Goal: Information Seeking & Learning: Learn about a topic

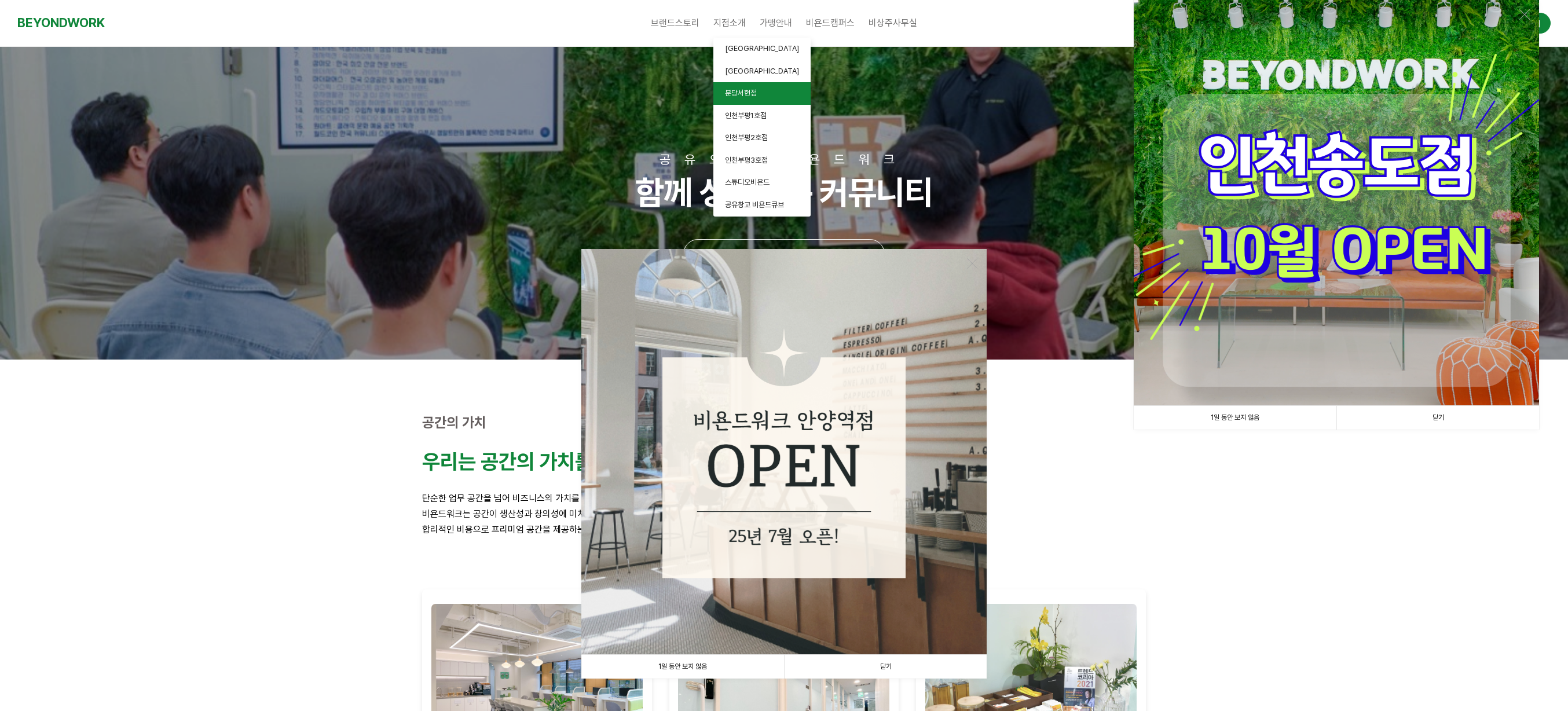
click at [756, 90] on span "분당서현점" at bounding box center [741, 93] width 32 height 8
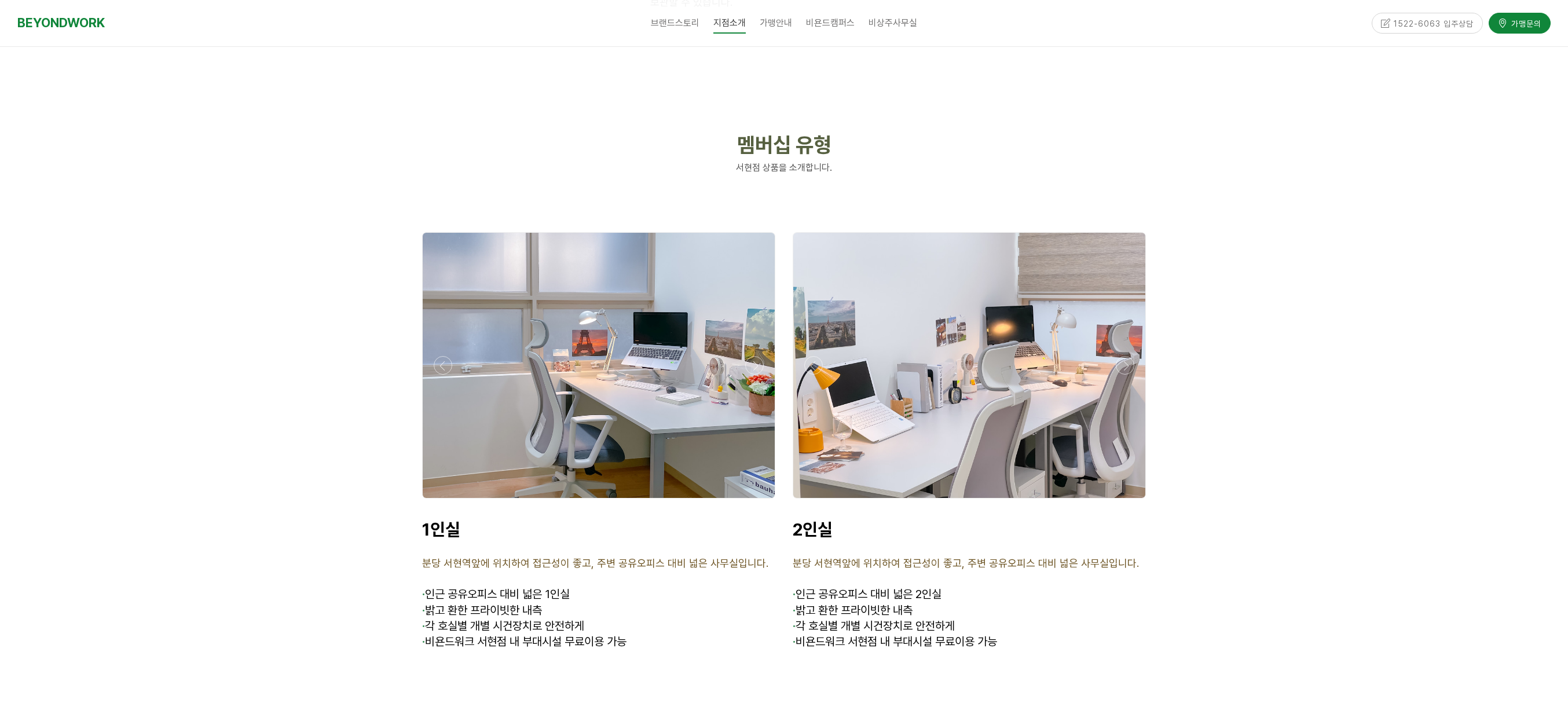
scroll to position [2727, 0]
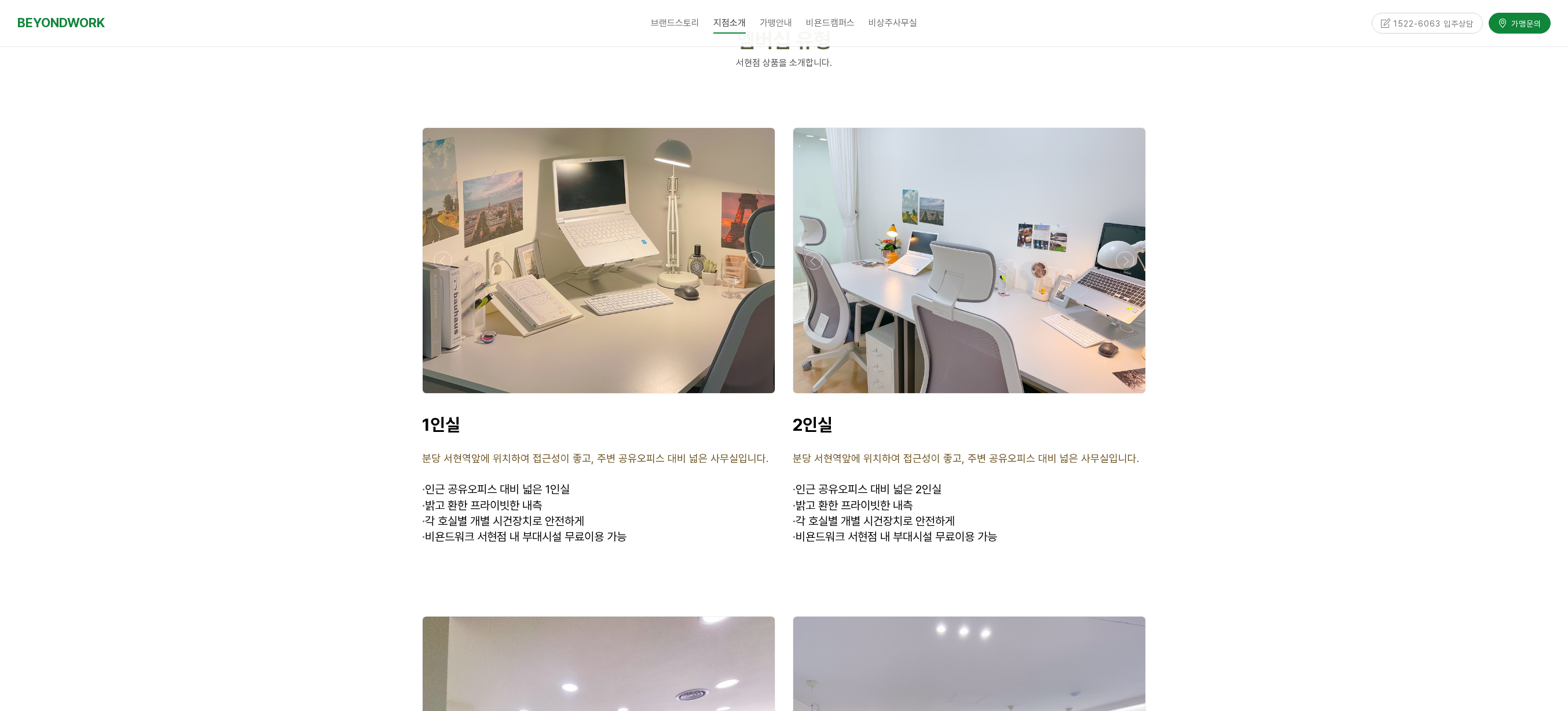
click at [751, 397] on div at bounding box center [599, 397] width 359 height 0
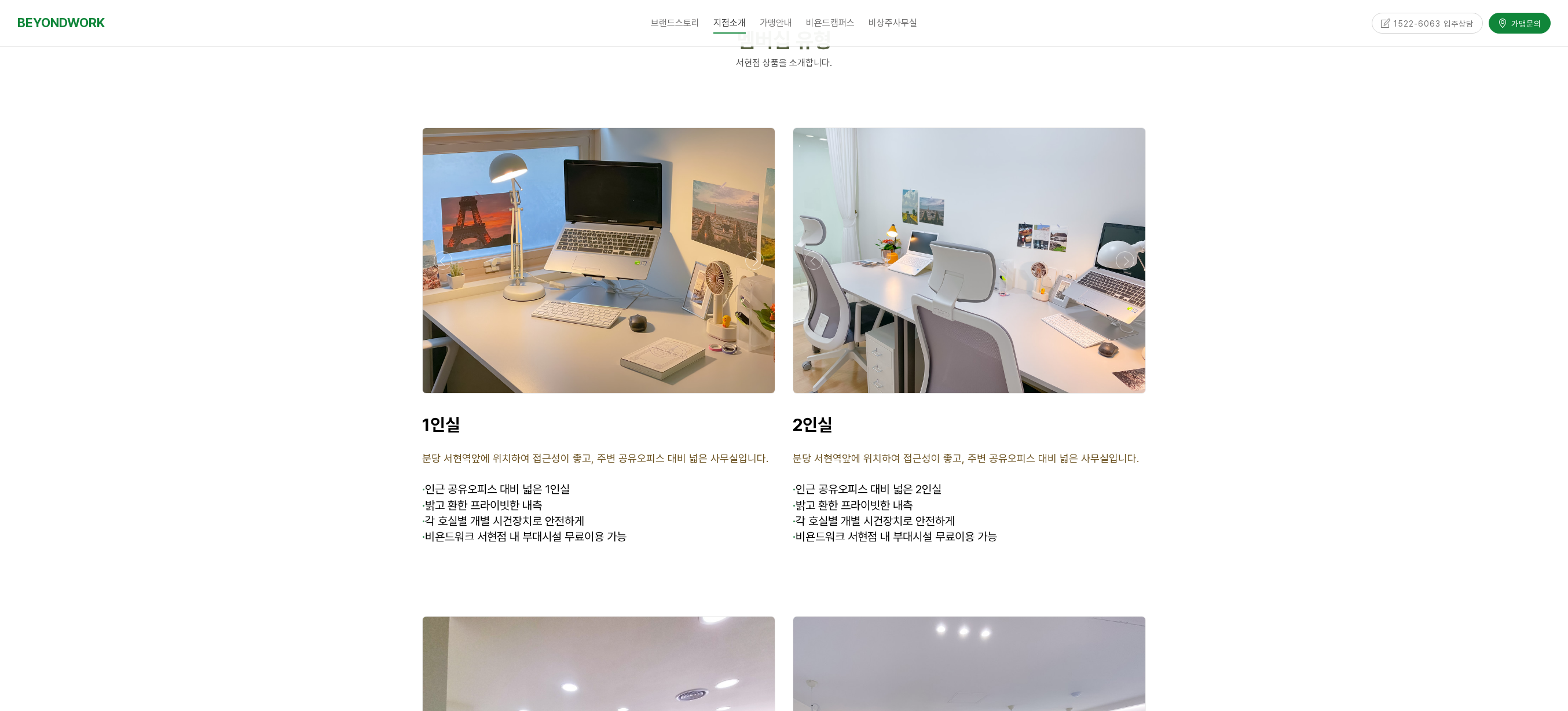
click at [751, 397] on div at bounding box center [599, 397] width 359 height 0
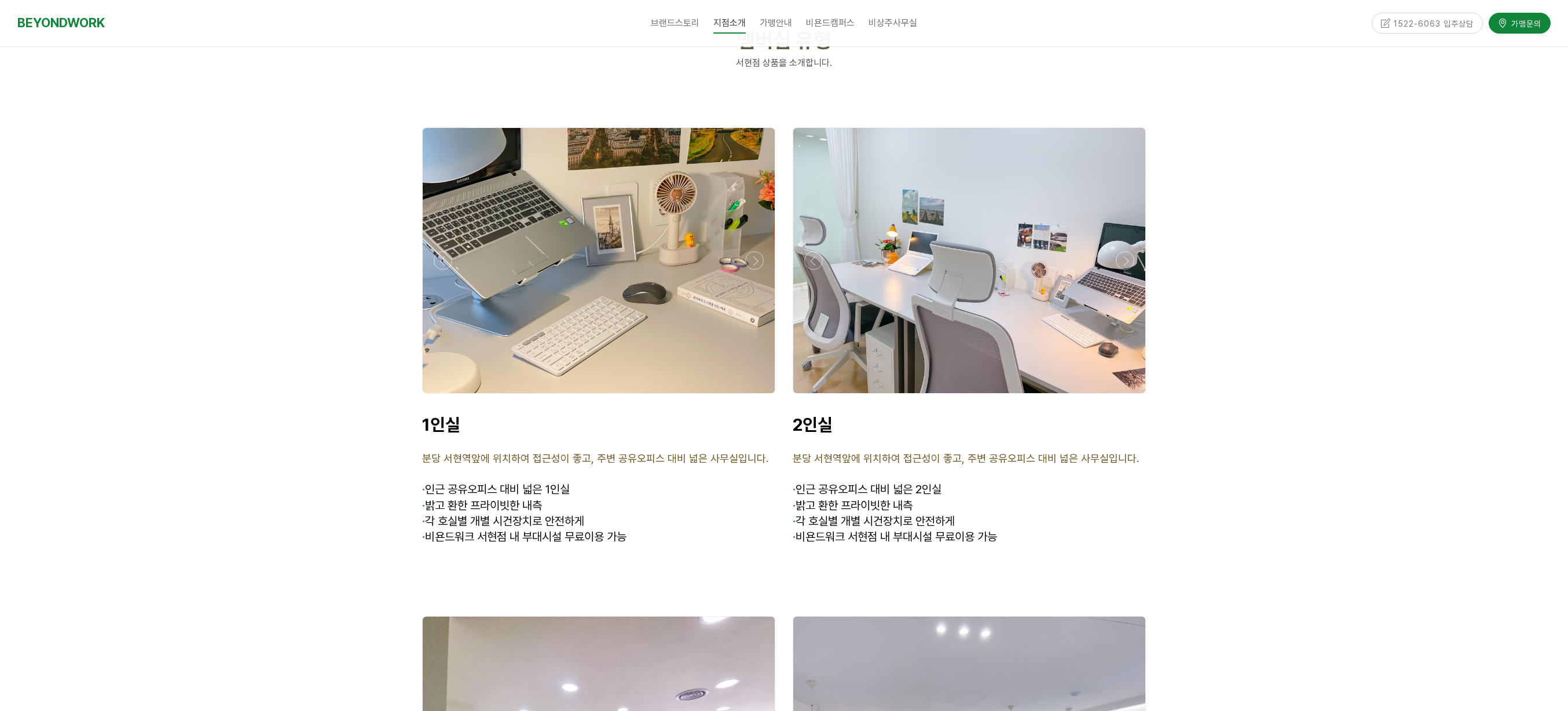
click at [751, 397] on div at bounding box center [599, 397] width 359 height 0
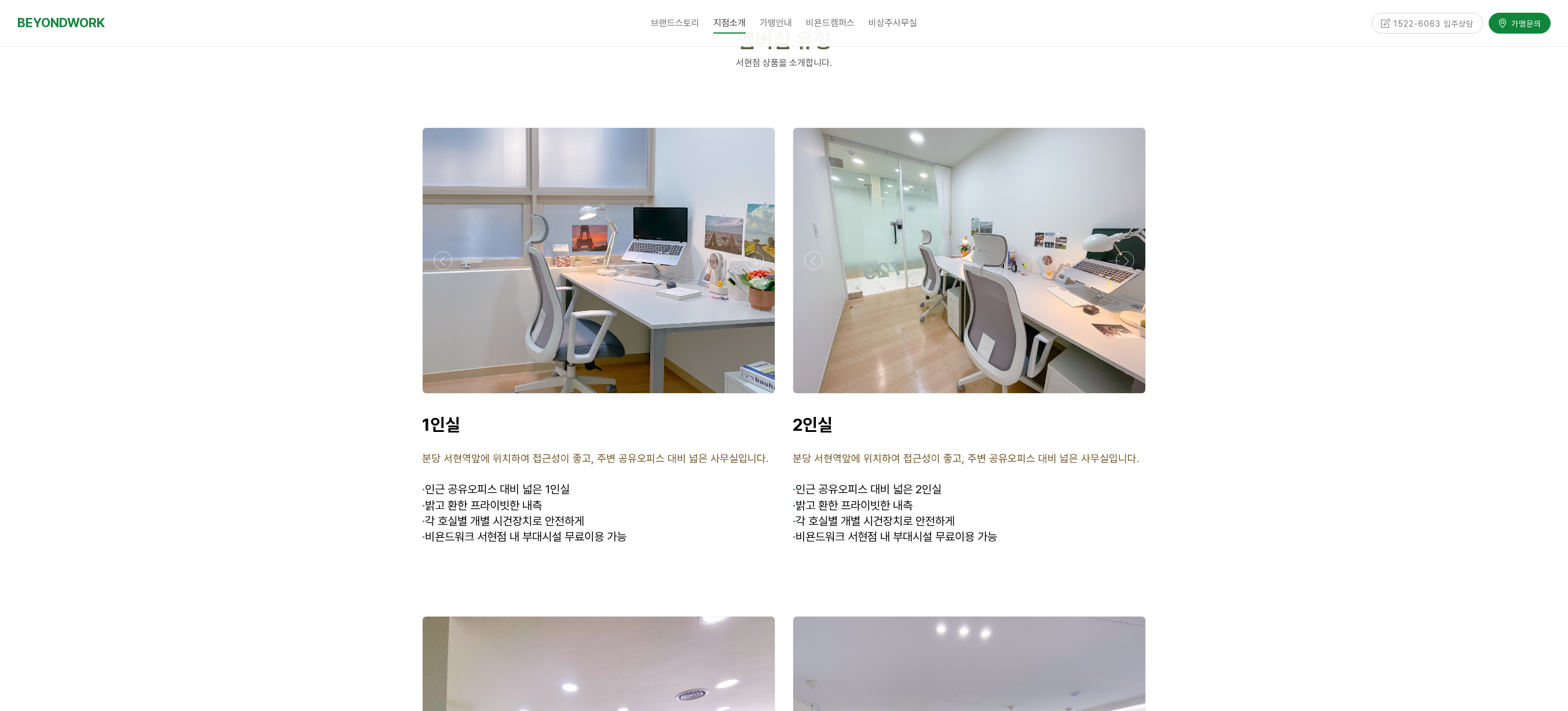
click at [751, 397] on div at bounding box center [599, 397] width 359 height 0
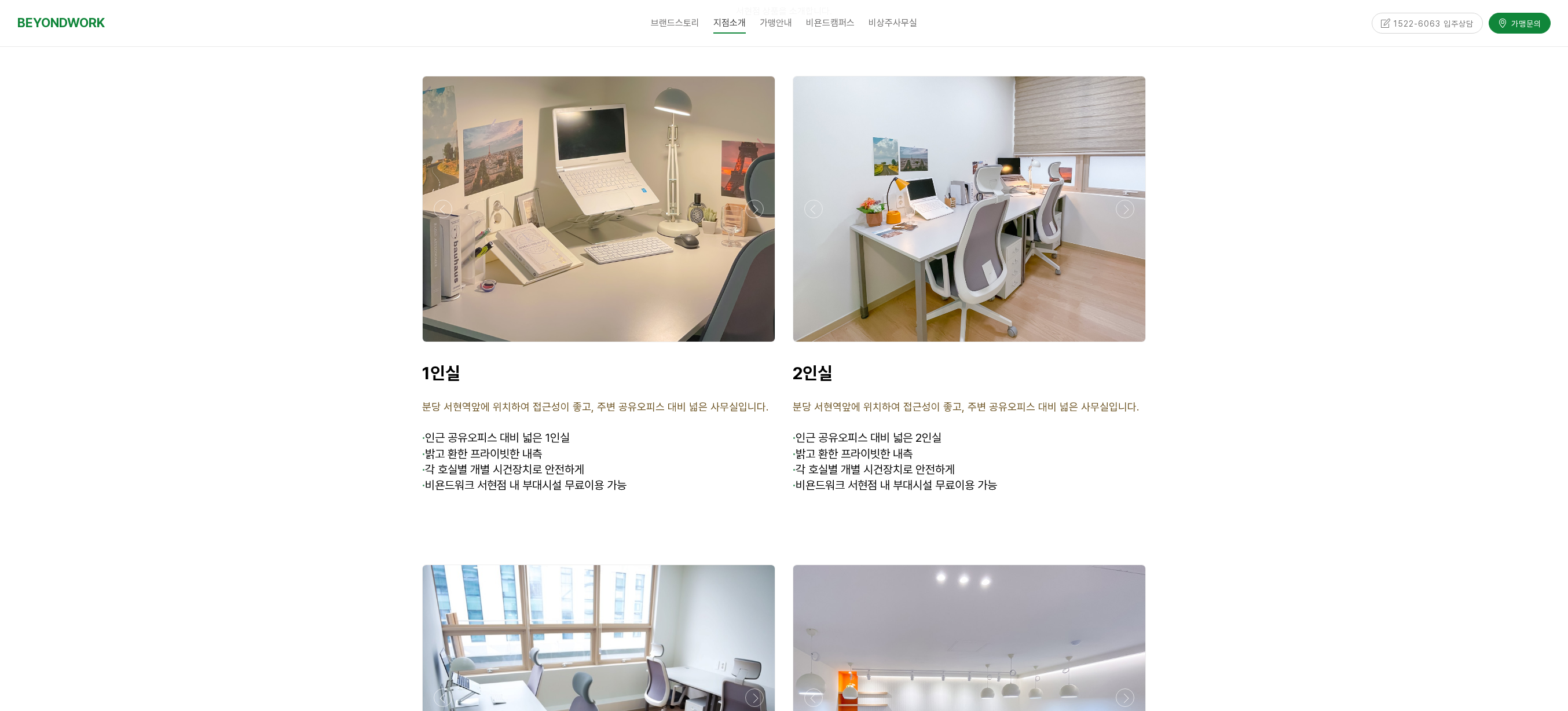
scroll to position [2833, 0]
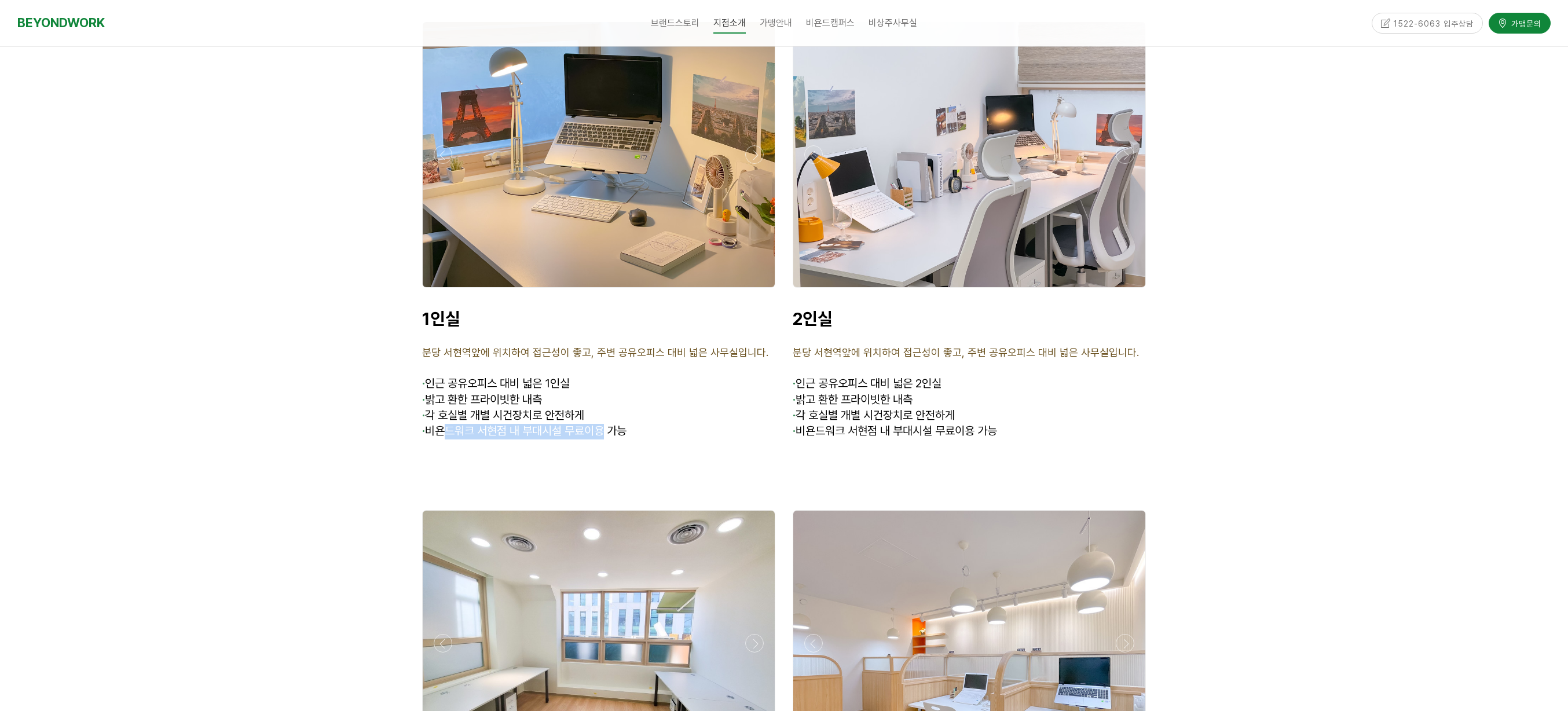
drag, startPoint x: 452, startPoint y: 399, endPoint x: 607, endPoint y: 402, distance: 155.0
click at [605, 424] on span "· 비욘드워크 서현점 내 부대시설 무료이용 가능" at bounding box center [524, 430] width 204 height 14
click at [607, 424] on span "· 비욘드워크 서현점 내 부대시설 무료이용 가능" at bounding box center [524, 430] width 204 height 14
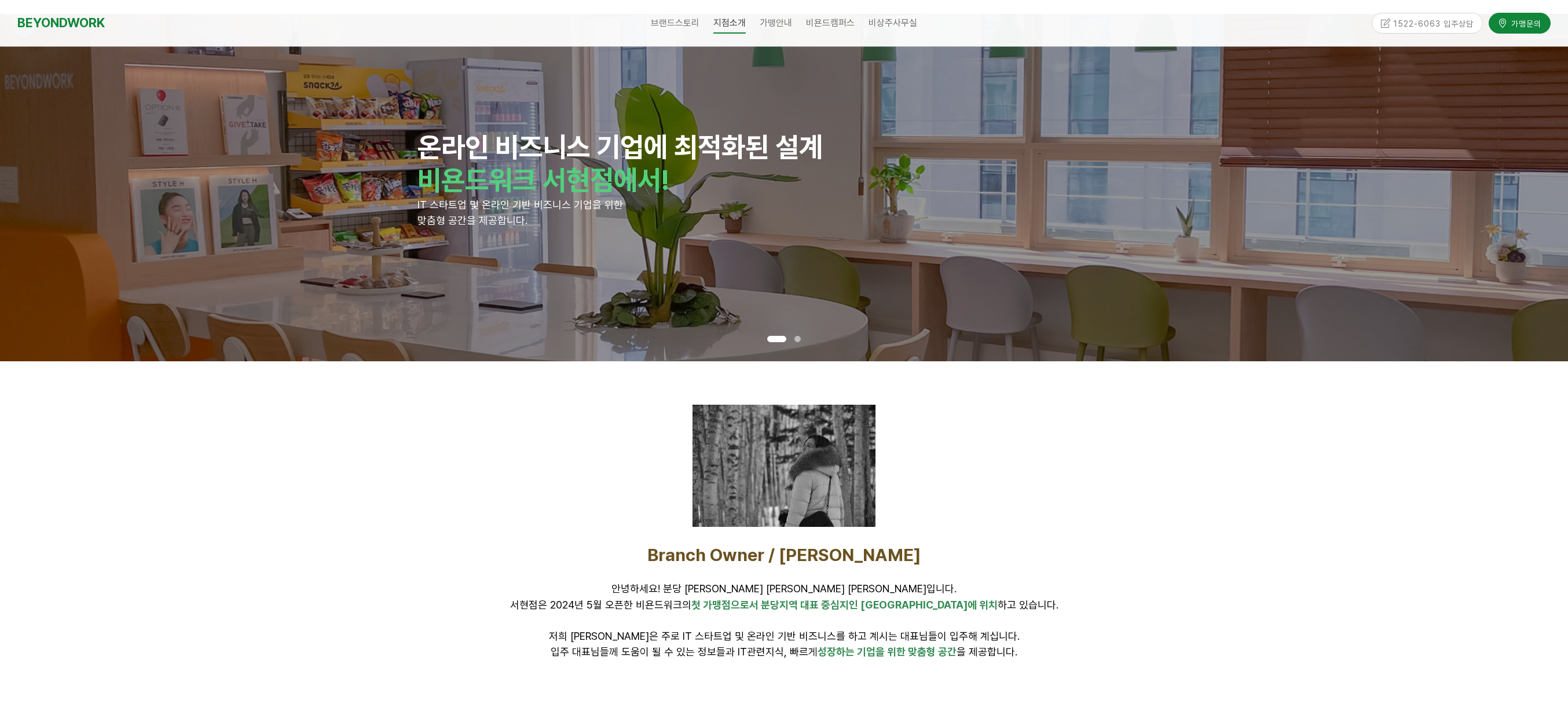
scroll to position [0, 0]
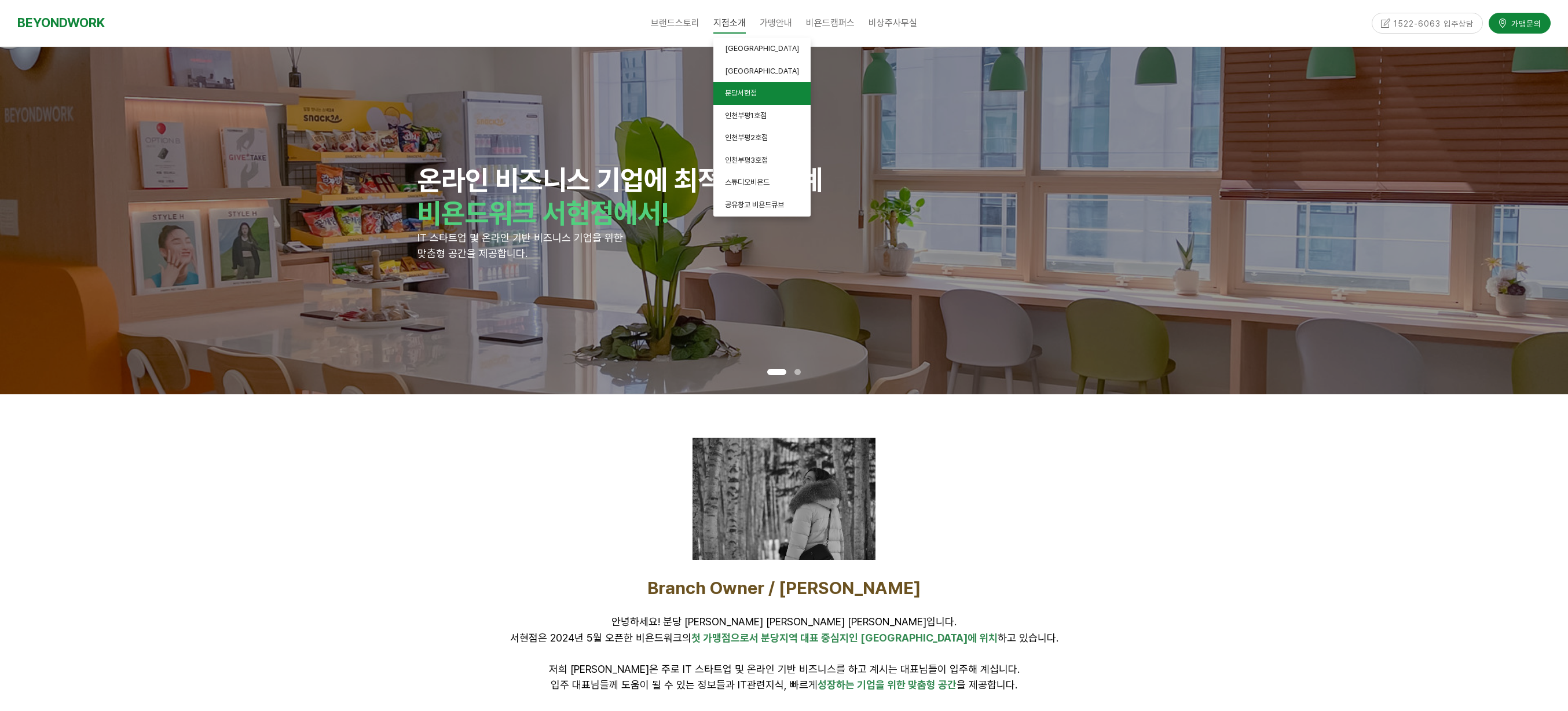
click at [739, 93] on span "분당서현점" at bounding box center [741, 93] width 32 height 8
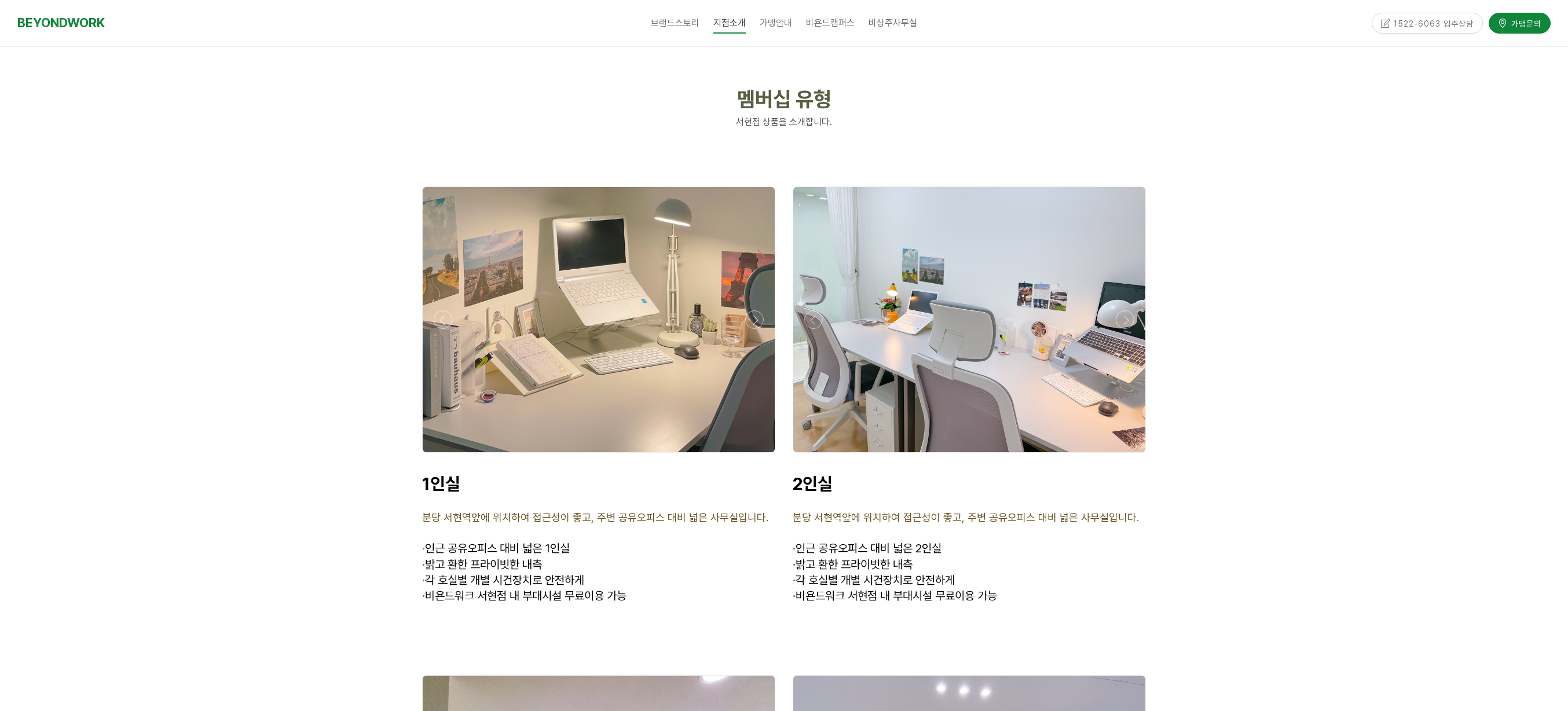
scroll to position [2724, 0]
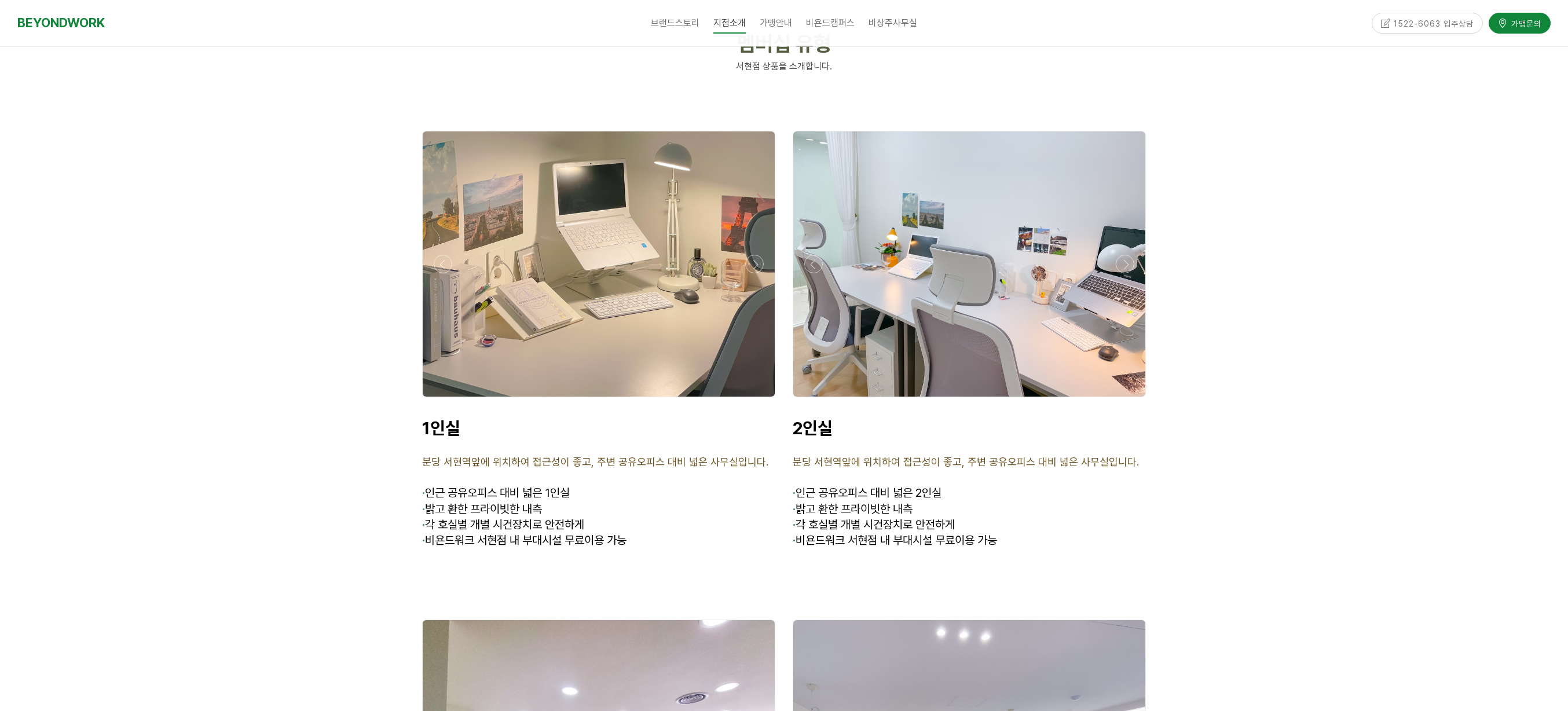
click at [919, 295] on div at bounding box center [969, 264] width 352 height 265
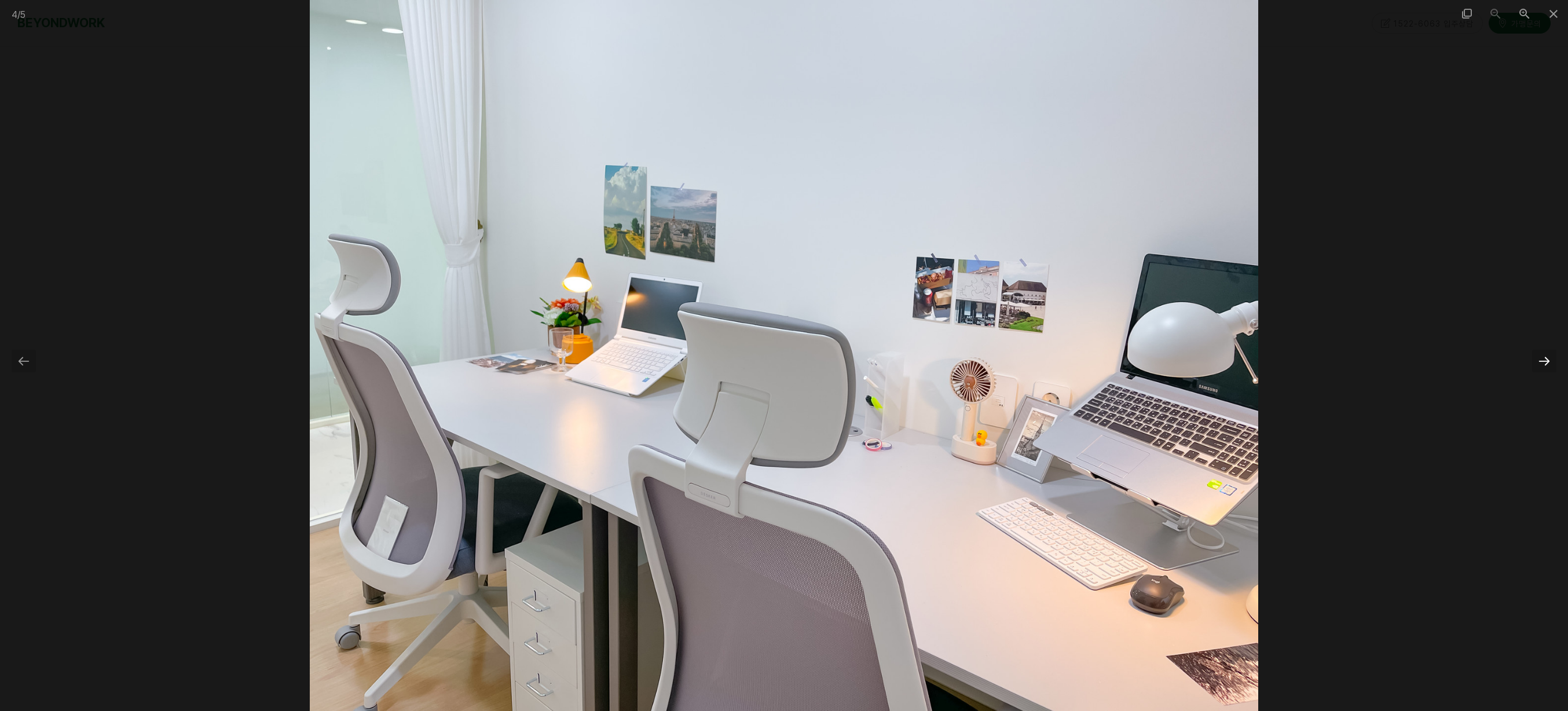
click at [1539, 362] on div at bounding box center [1544, 361] width 24 height 23
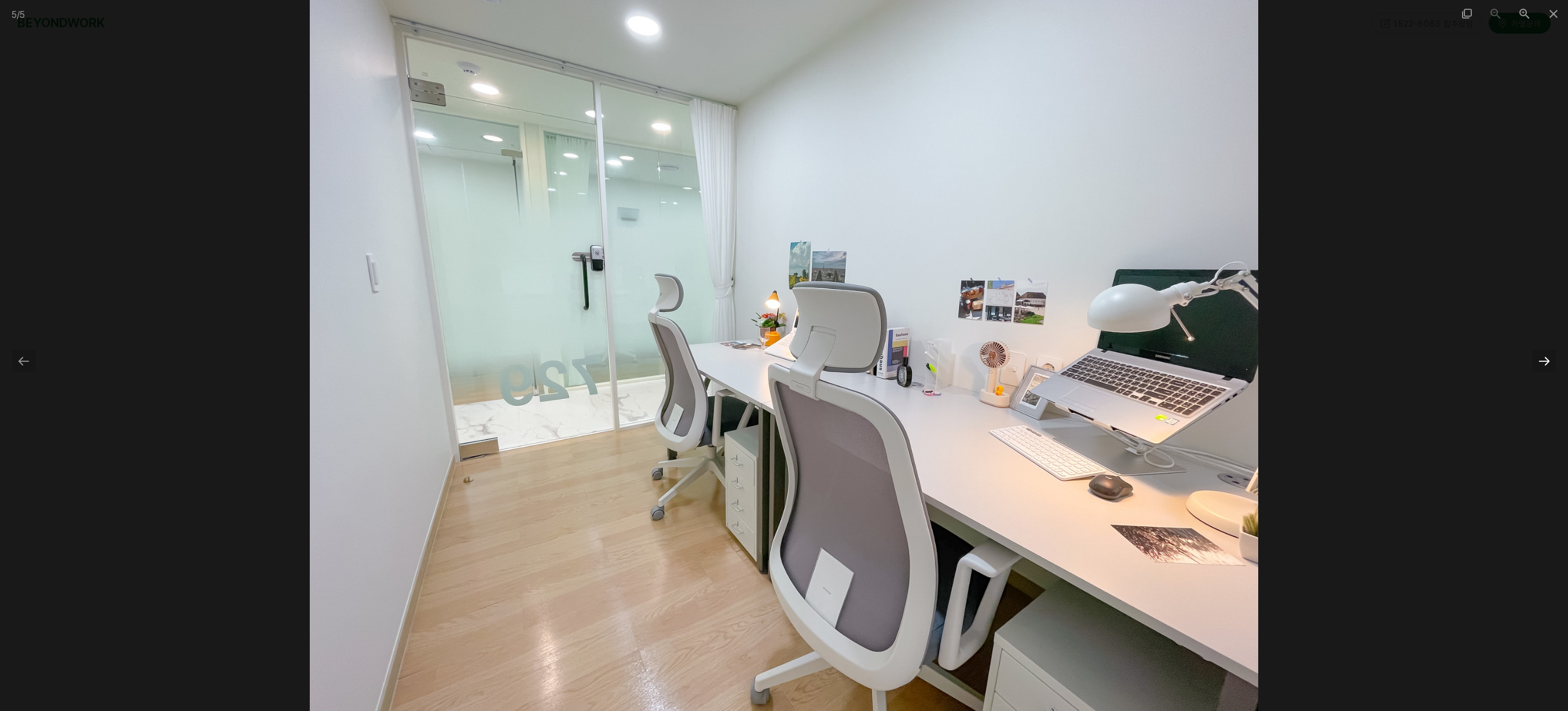
click at [1539, 362] on div at bounding box center [1544, 361] width 24 height 23
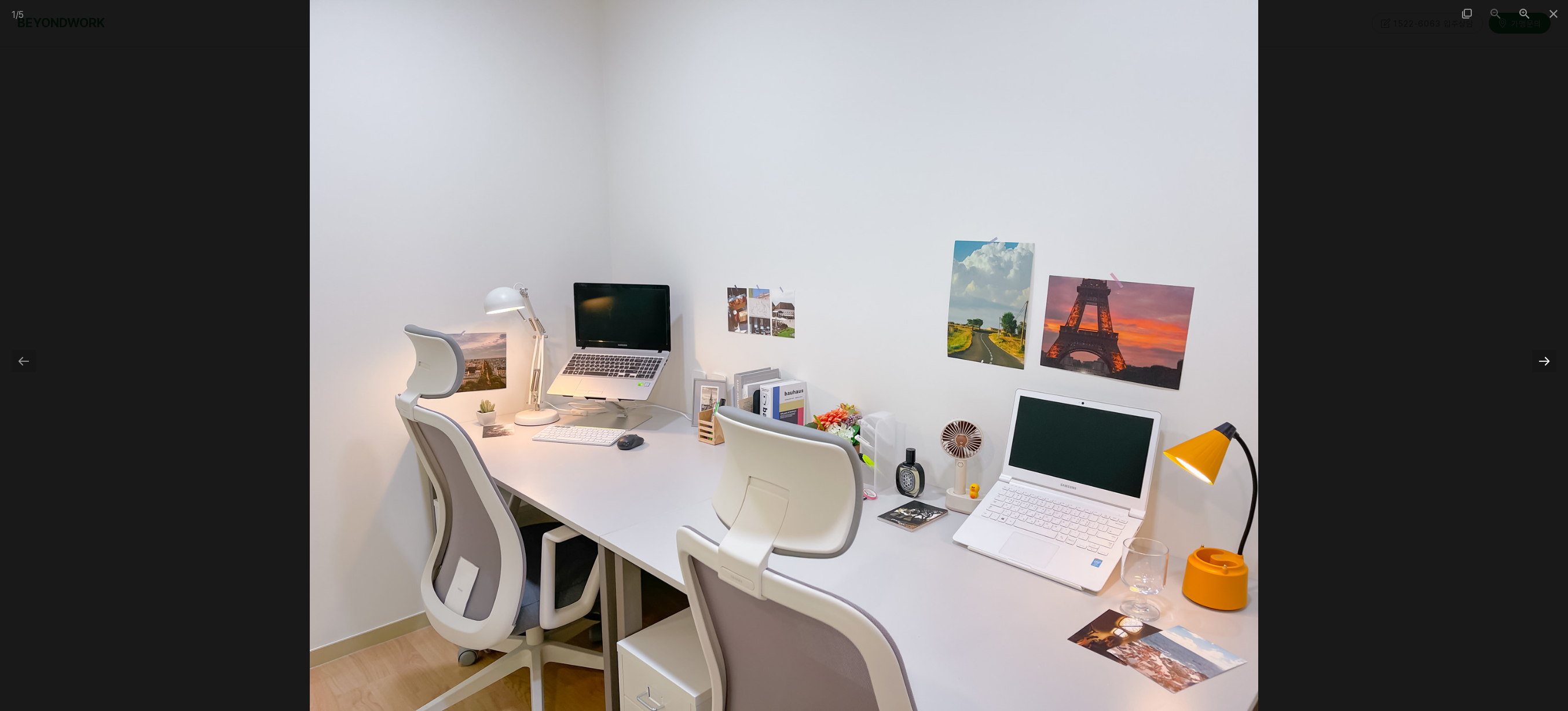
click at [1539, 362] on div at bounding box center [1544, 361] width 24 height 23
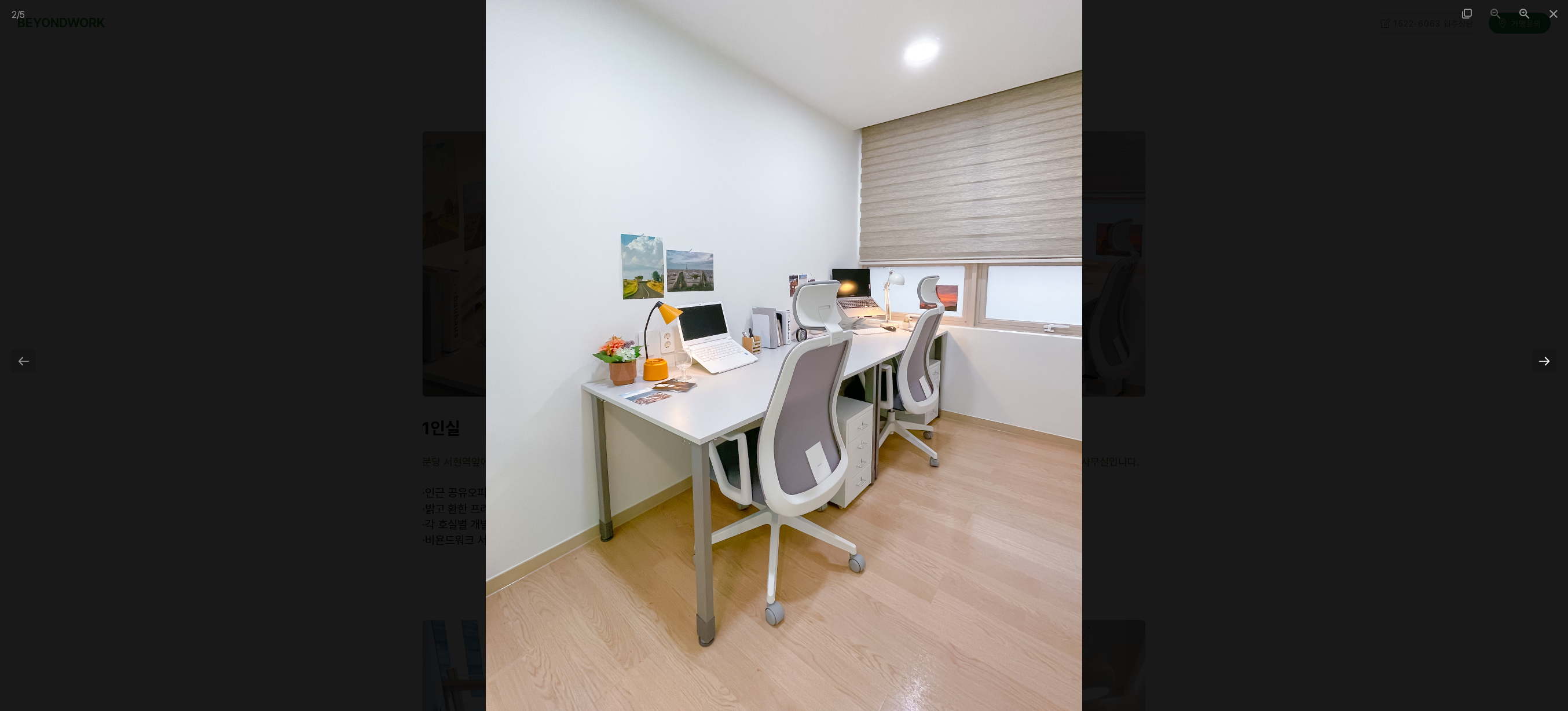
click at [1539, 362] on div at bounding box center [1544, 361] width 24 height 23
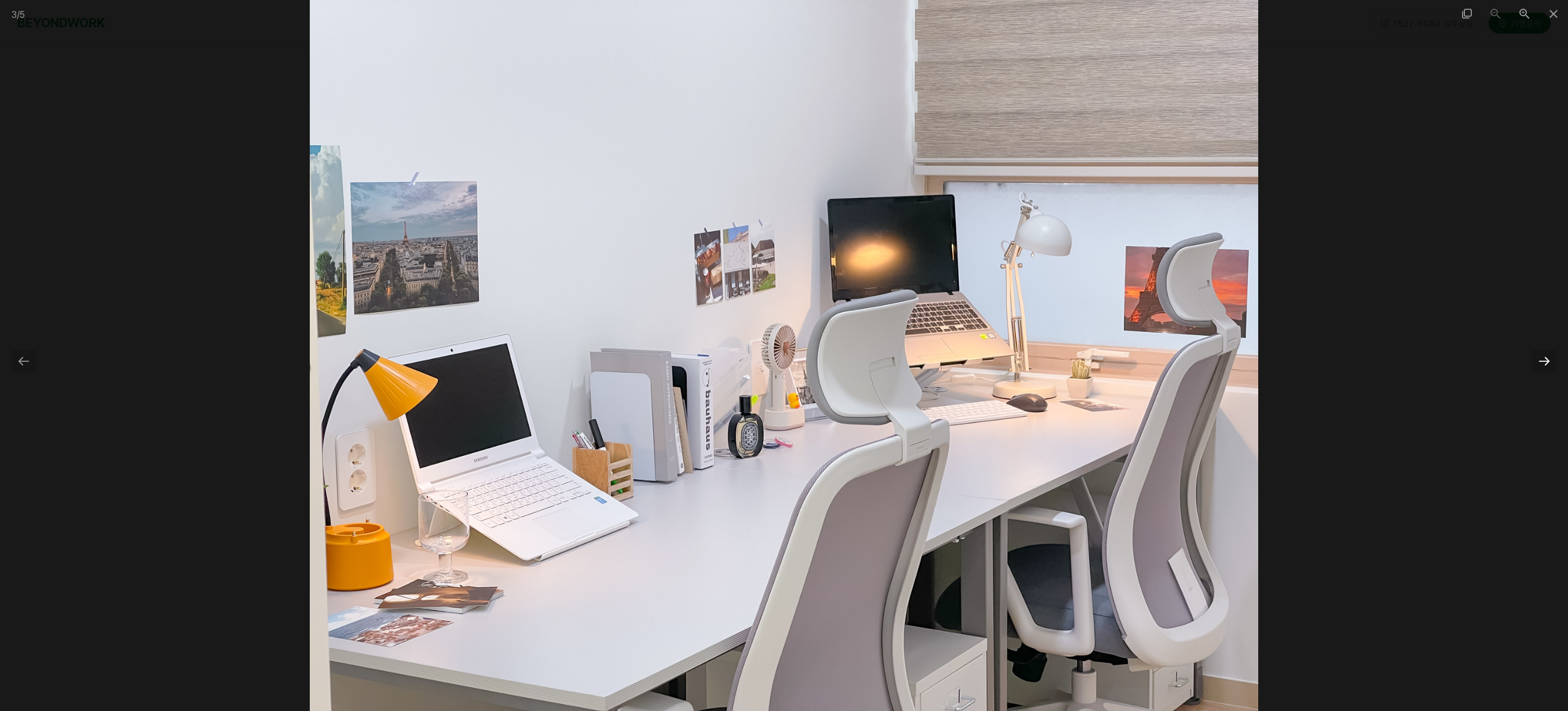
click at [1539, 362] on div at bounding box center [1544, 361] width 24 height 23
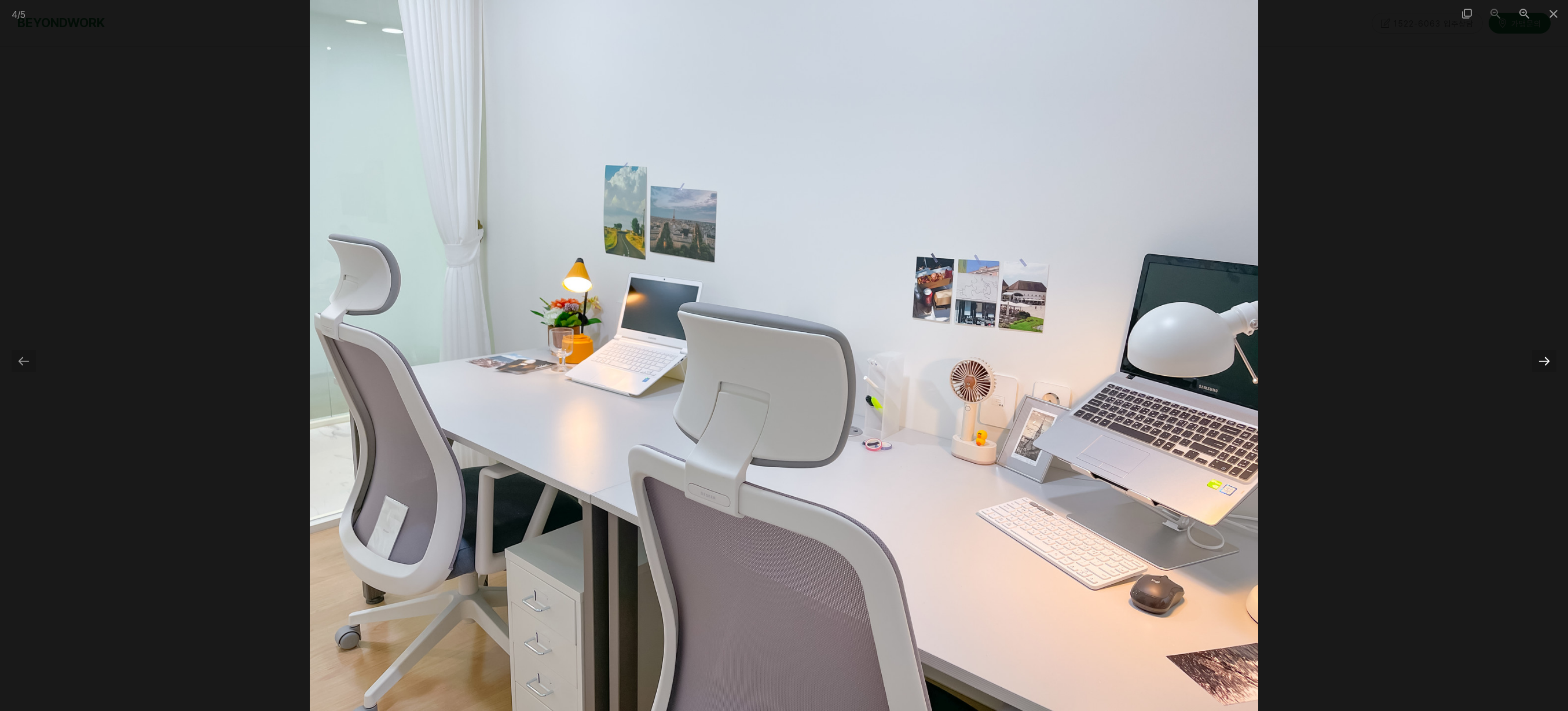
click at [1539, 362] on div at bounding box center [1544, 361] width 24 height 23
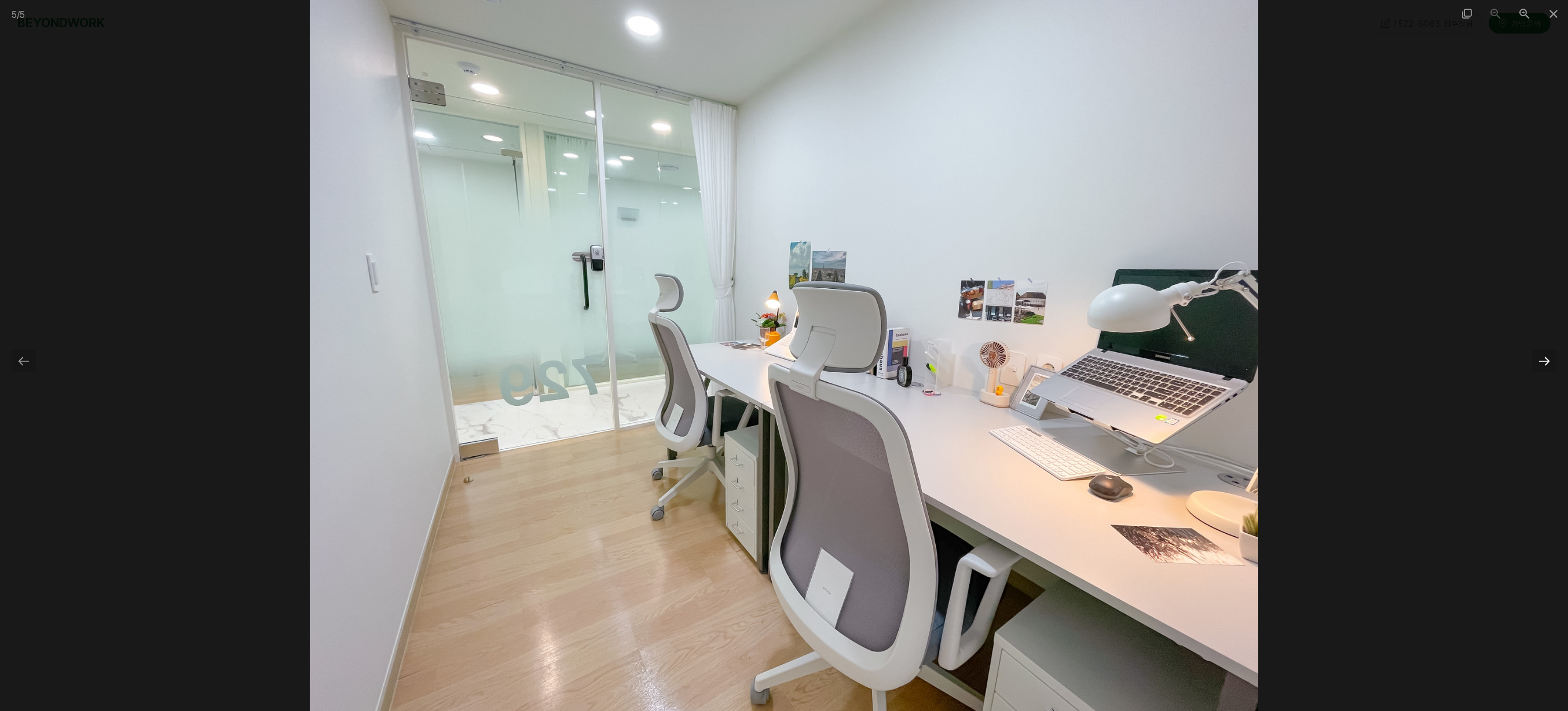
click at [1539, 362] on div at bounding box center [1544, 361] width 24 height 23
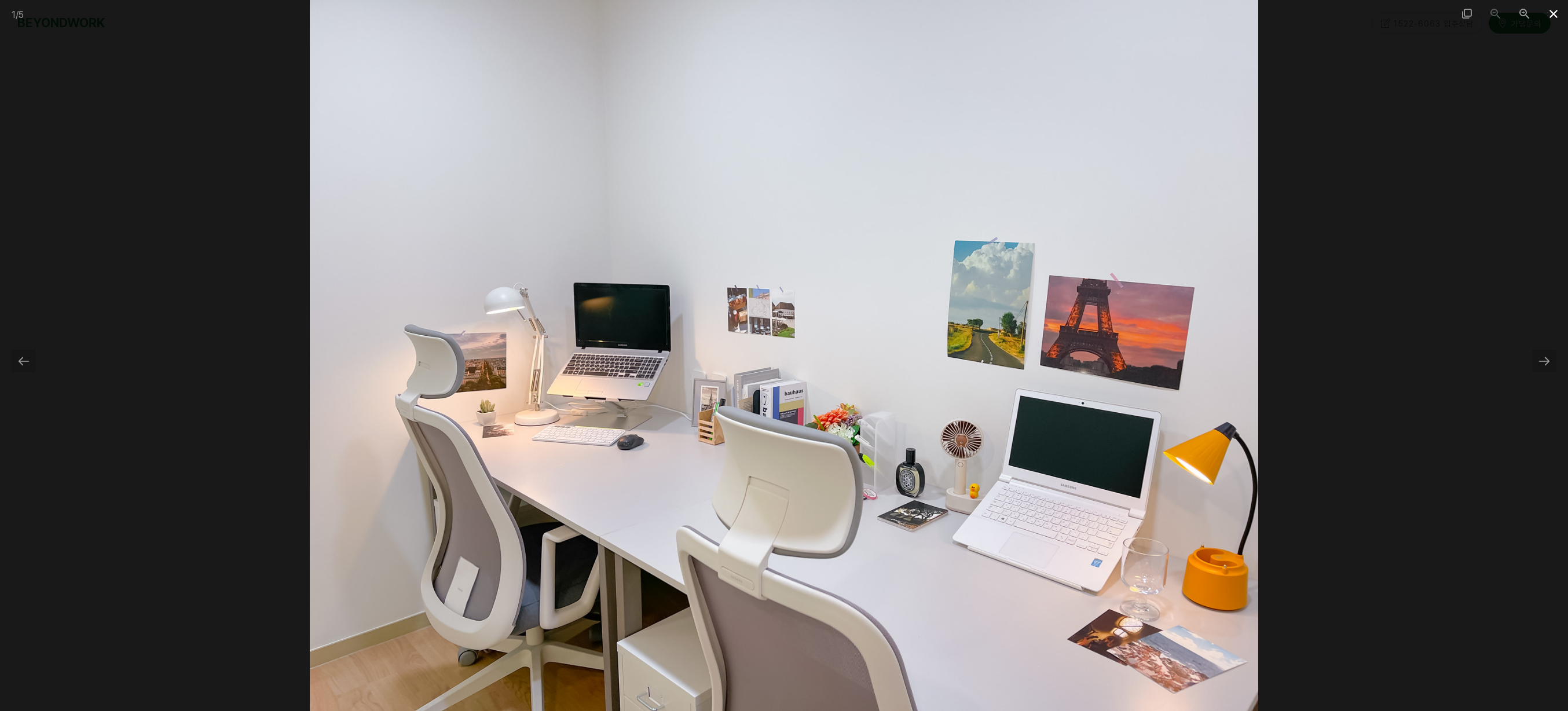
click at [1556, 18] on span at bounding box center [1554, 14] width 29 height 27
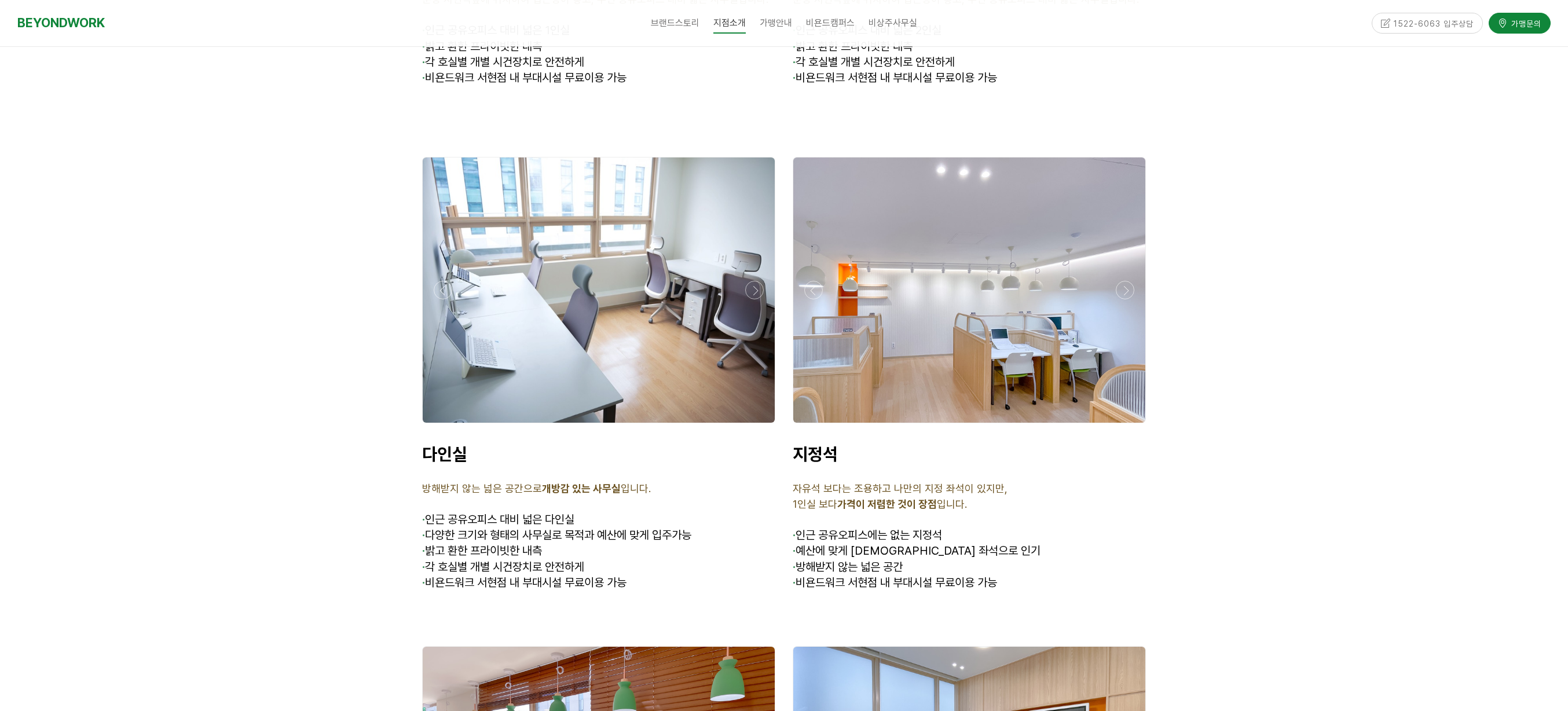
scroll to position [3207, 0]
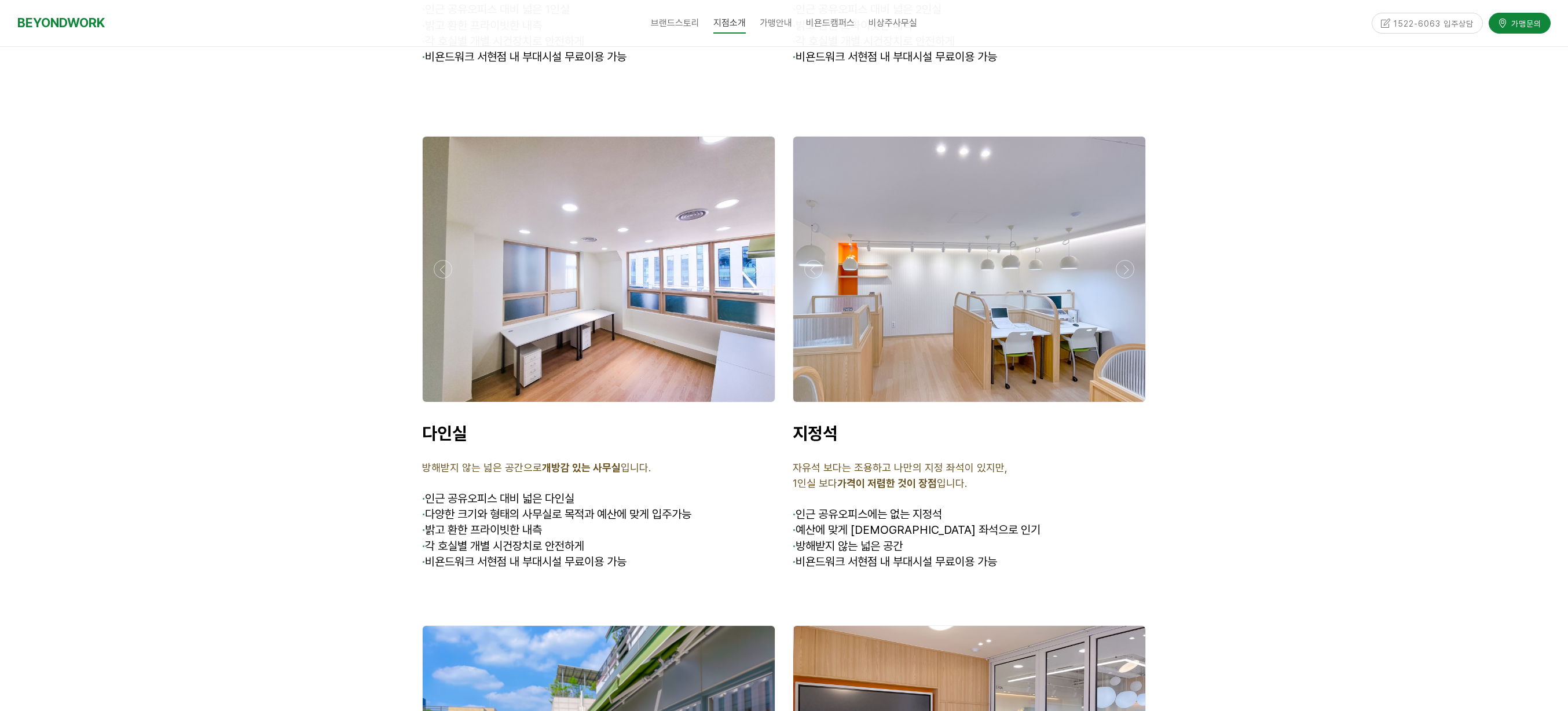
click at [465, 476] on p at bounding box center [599, 484] width 353 height 16
drag, startPoint x: 467, startPoint y: 432, endPoint x: 609, endPoint y: 429, distance: 142.0
click at [592, 462] on span "방해받지 않는 넓은 공간으로 개방감 있는 사무실 입니다." at bounding box center [537, 467] width 228 height 12
click at [615, 460] on p "방해받지 않는 넓은 공간으로 개방감 있는 사무실 입니다." at bounding box center [599, 468] width 353 height 16
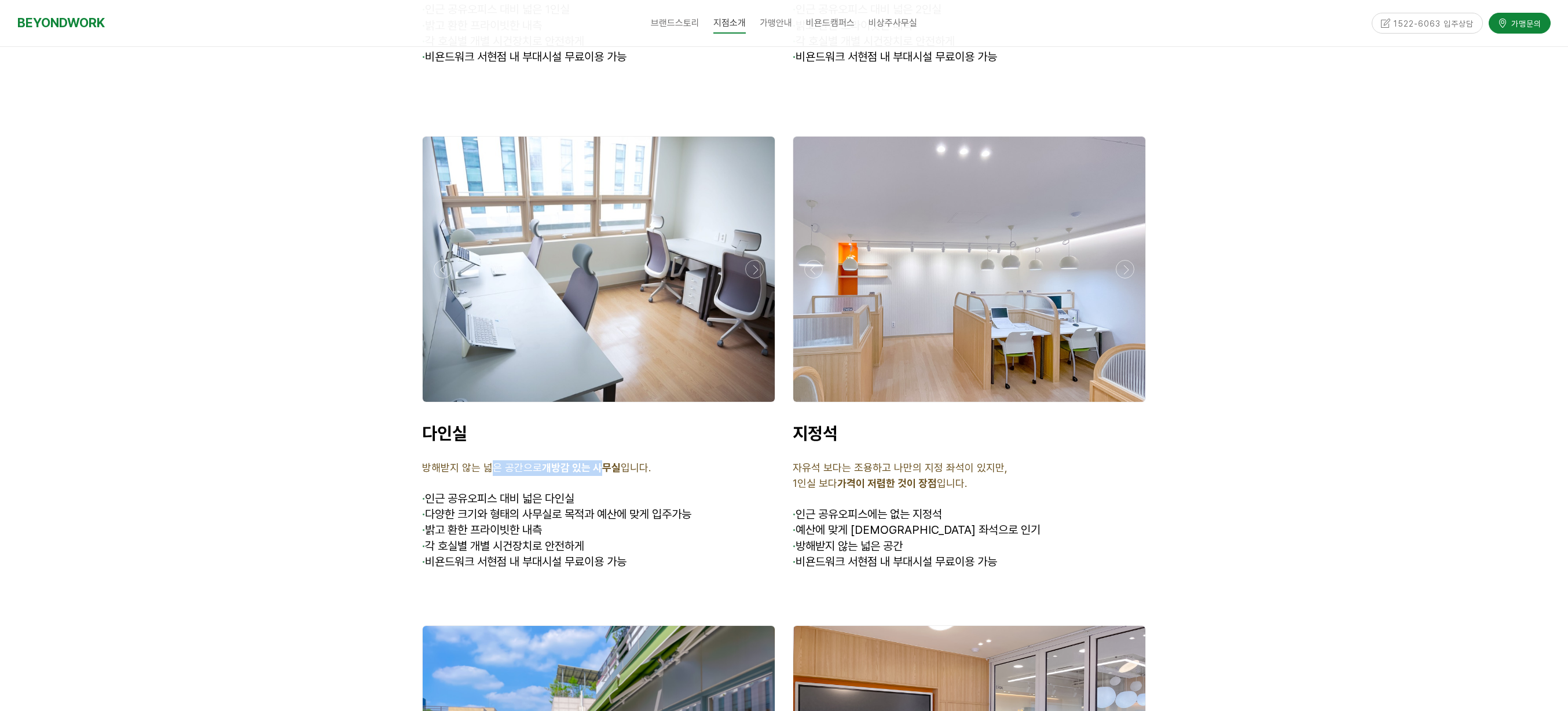
drag, startPoint x: 487, startPoint y: 430, endPoint x: 693, endPoint y: 435, distance: 206.1
click at [683, 460] on p "방해받지 않는 넓은 공간으로 개방감 있는 사무실 입니다." at bounding box center [599, 468] width 353 height 16
click at [693, 460] on p "방해받지 않는 넓은 공간으로 개방감 있는 사무실 입니다." at bounding box center [599, 468] width 353 height 16
drag, startPoint x: 693, startPoint y: 435, endPoint x: 502, endPoint y: 432, distance: 191.0
click at [502, 460] on p "방해받지 않는 넓은 공간으로 개방감 있는 사무실 입니다." at bounding box center [599, 468] width 353 height 16
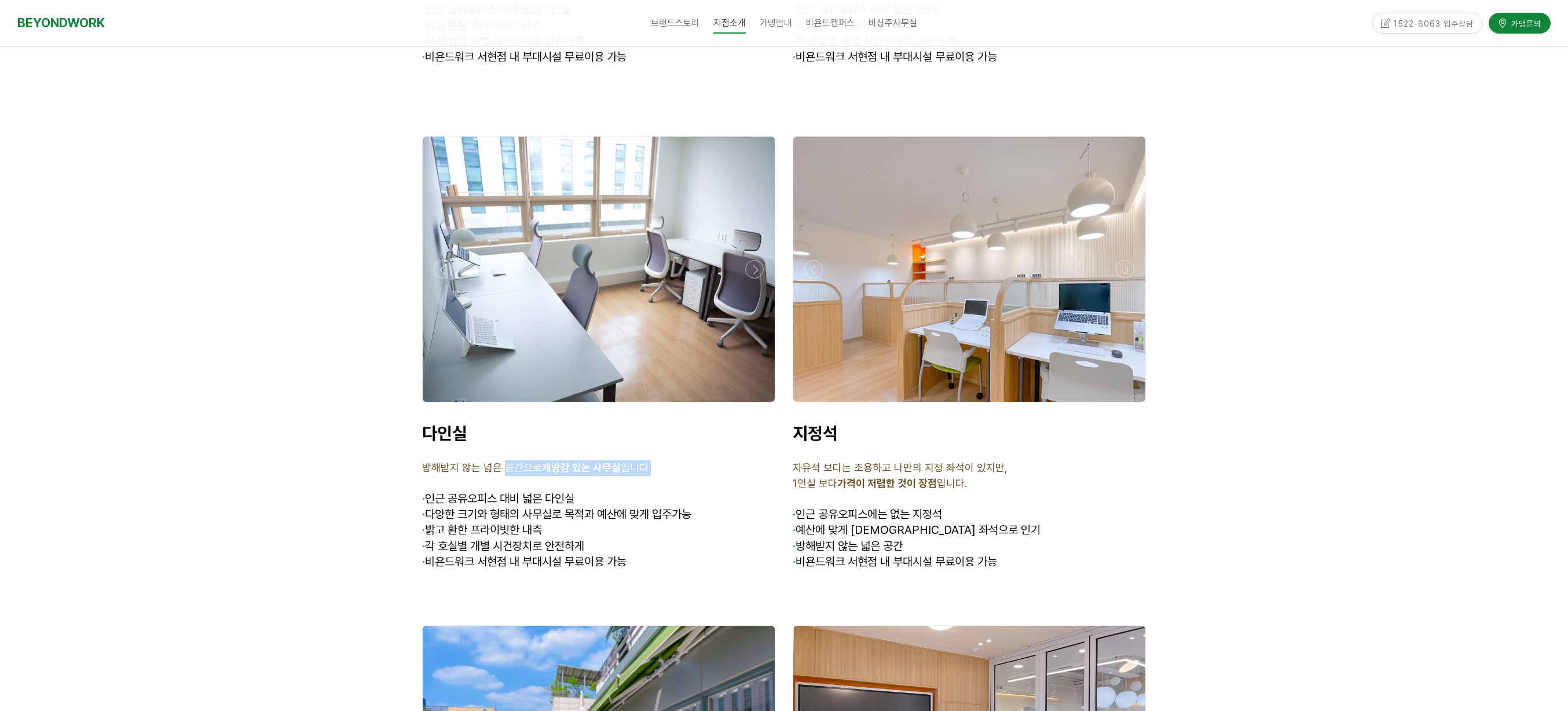
click at [502, 462] on span "방해받지 않는 넓은 공간으로 개방감 있는 사무실 입니다." at bounding box center [537, 467] width 228 height 12
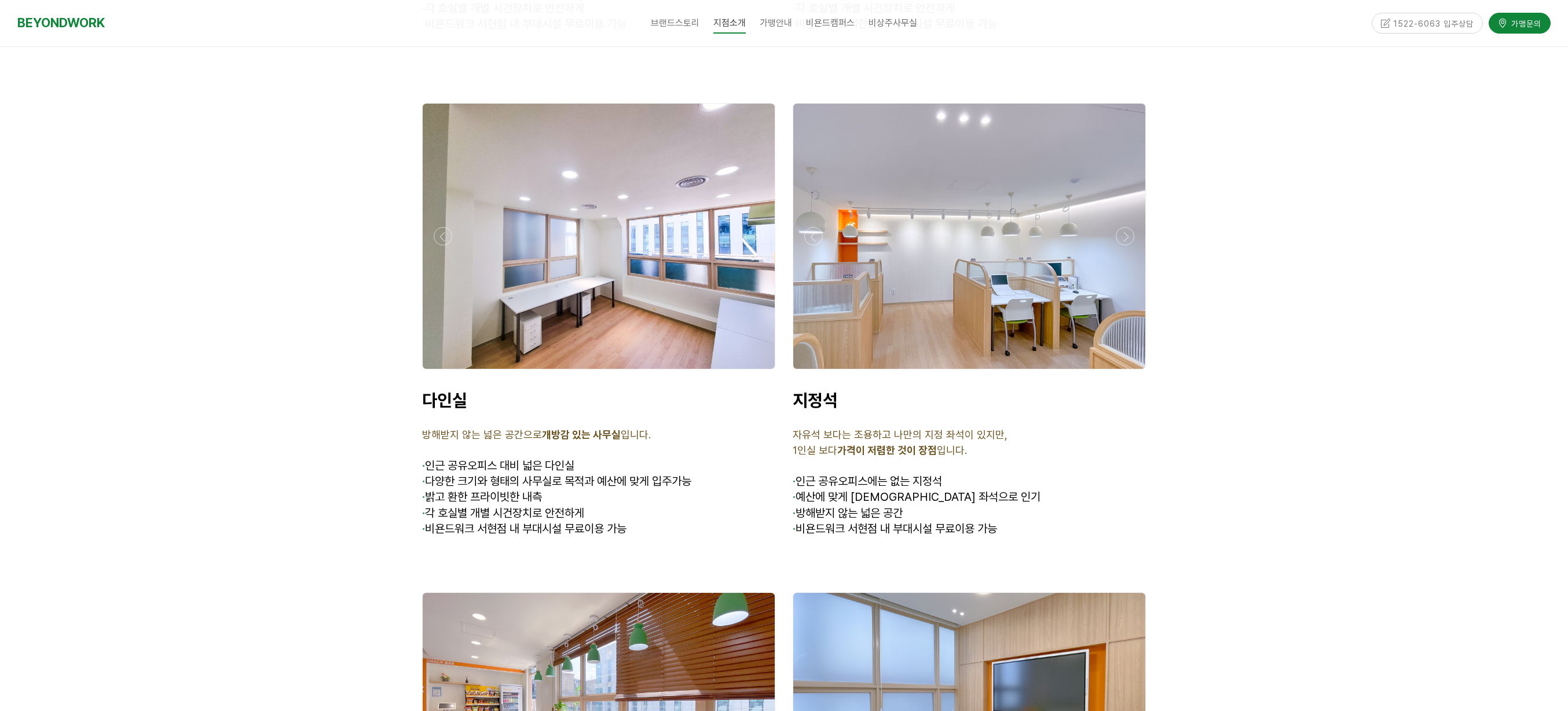
scroll to position [3268, 0]
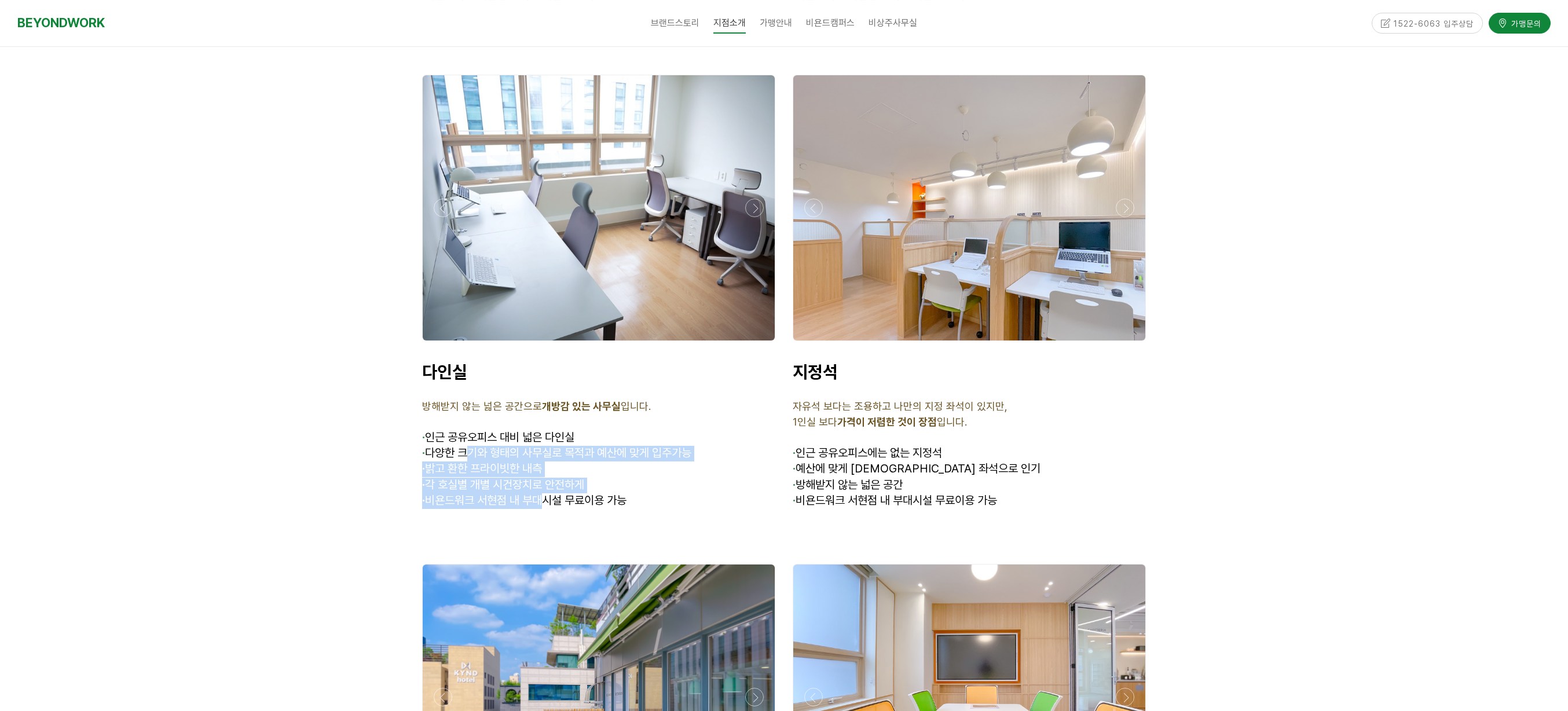
drag, startPoint x: 469, startPoint y: 415, endPoint x: 583, endPoint y: 469, distance: 126.1
click at [552, 469] on div "다인실 방해받지 않는 넓은 공간으로 개방감 있는 사무실 입니다. · 인근 공유오피스 대비 넓은 다인실 · 다양한 크기와 형태의 사무실로 목적과…" at bounding box center [599, 435] width 353 height 148
click at [583, 494] on span "· 비욘드워크 서현점 내 부대시설 무료이용 가능" at bounding box center [524, 500] width 204 height 14
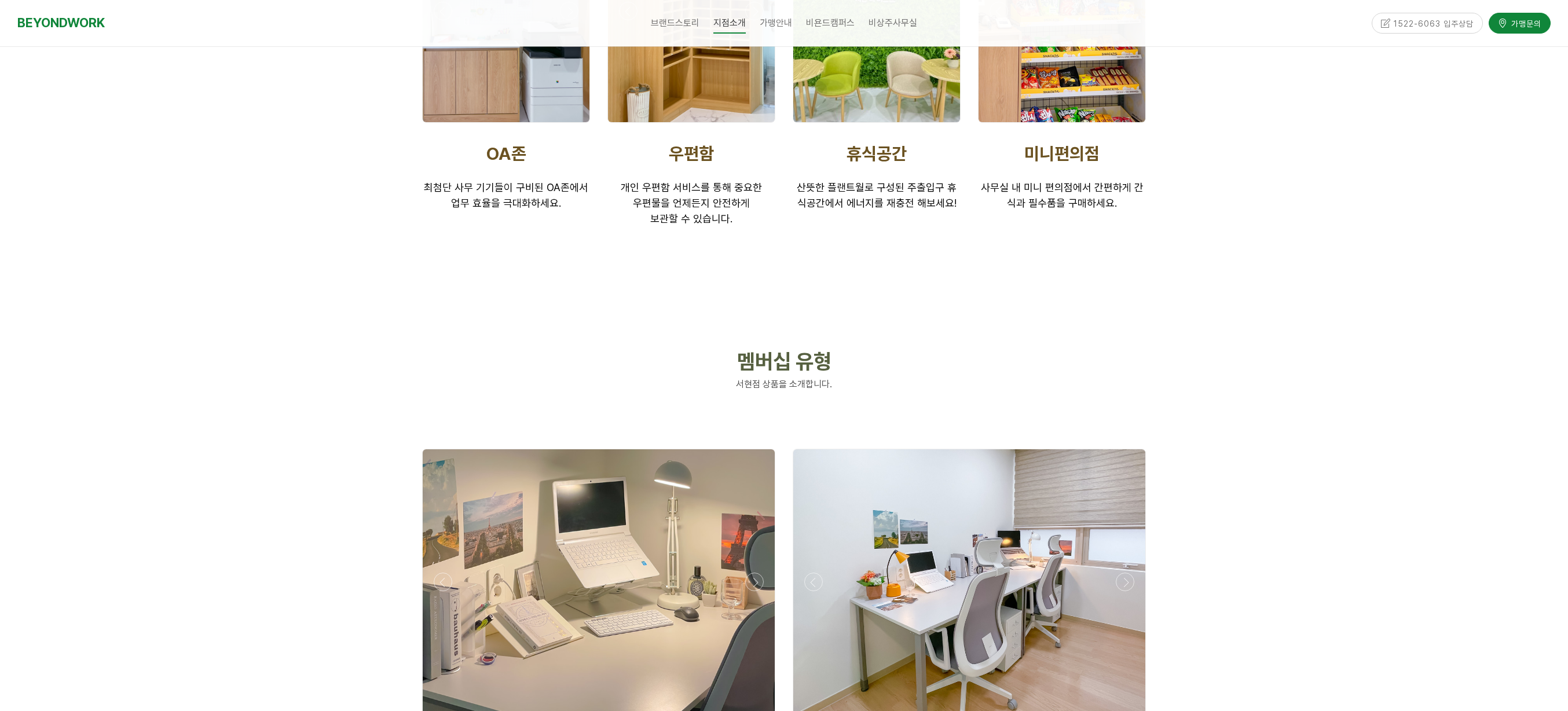
scroll to position [2637, 0]
